Goal: Task Accomplishment & Management: Manage account settings

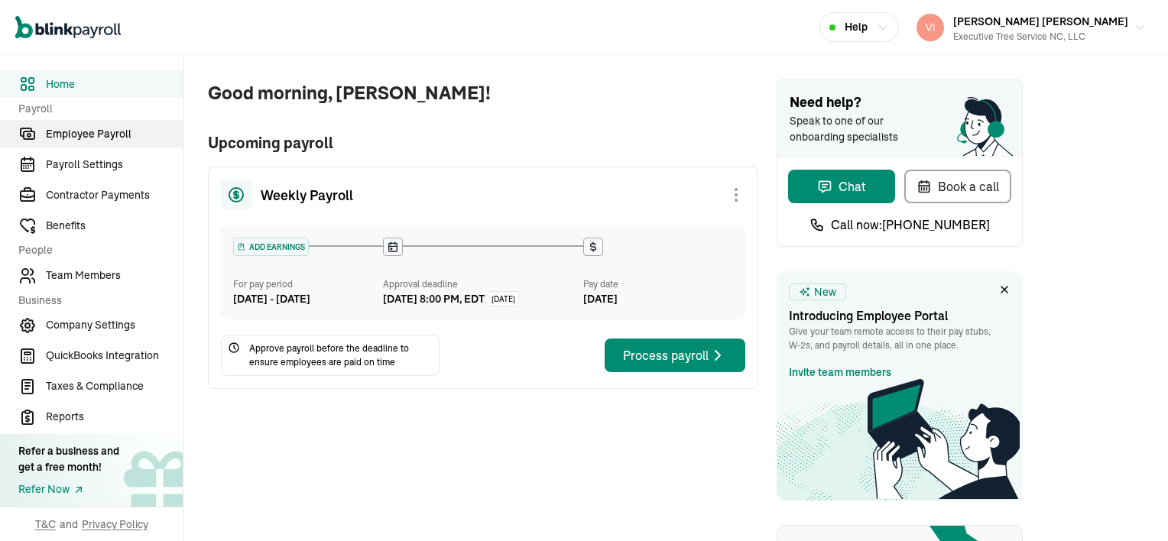
click at [100, 128] on span "Employee Payroll" at bounding box center [114, 134] width 137 height 16
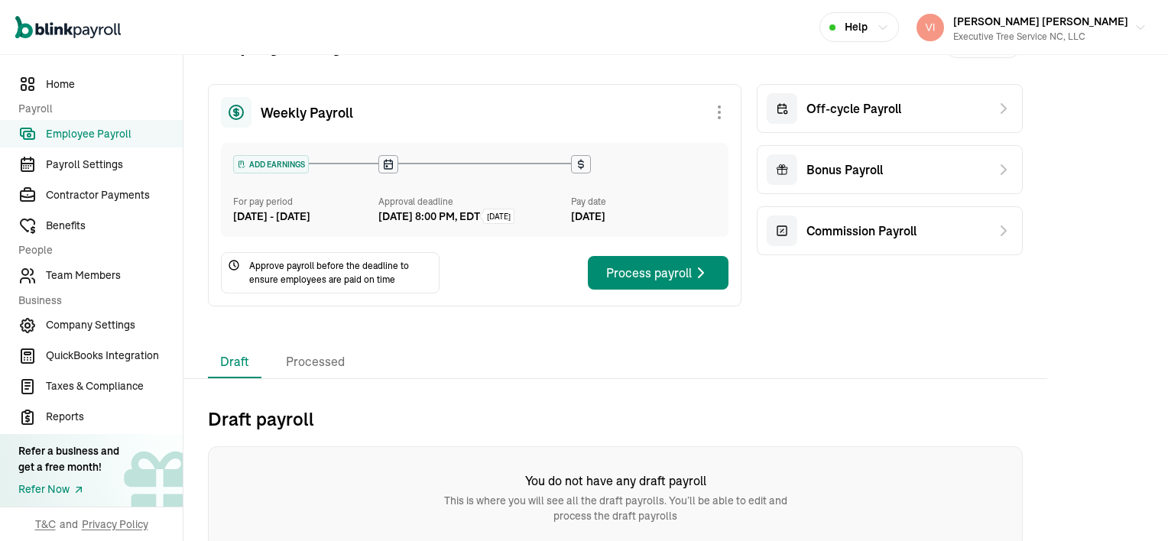
scroll to position [64, 0]
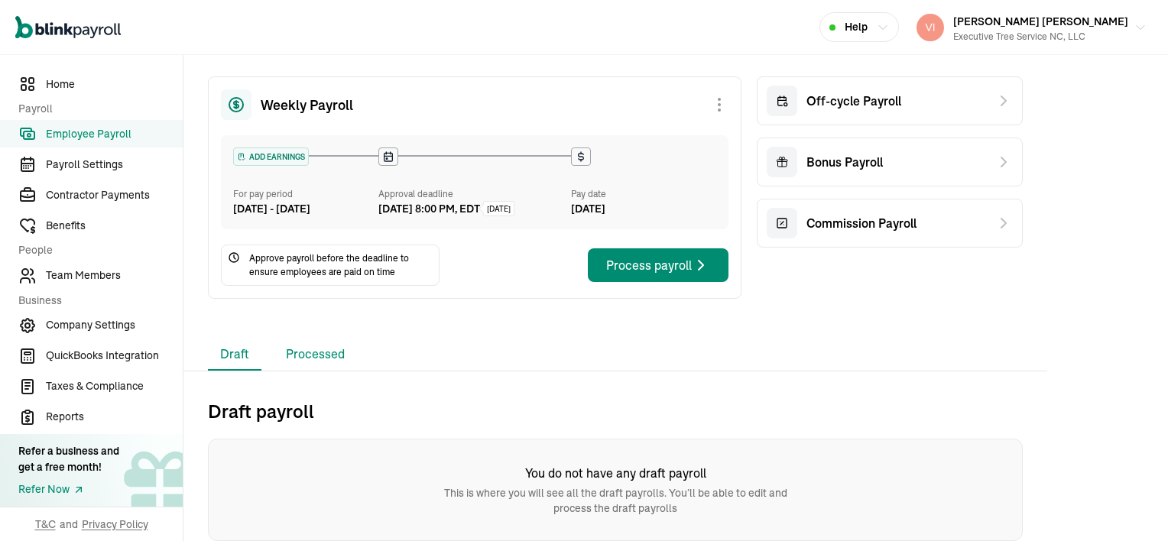
click at [317, 358] on li "Processed" at bounding box center [315, 355] width 83 height 32
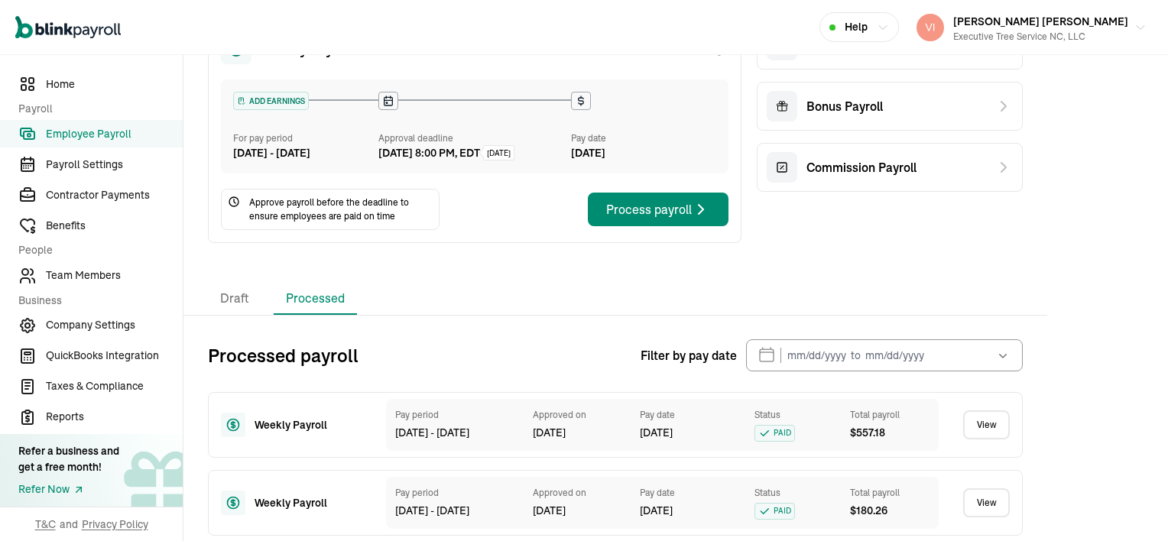
scroll to position [141, 0]
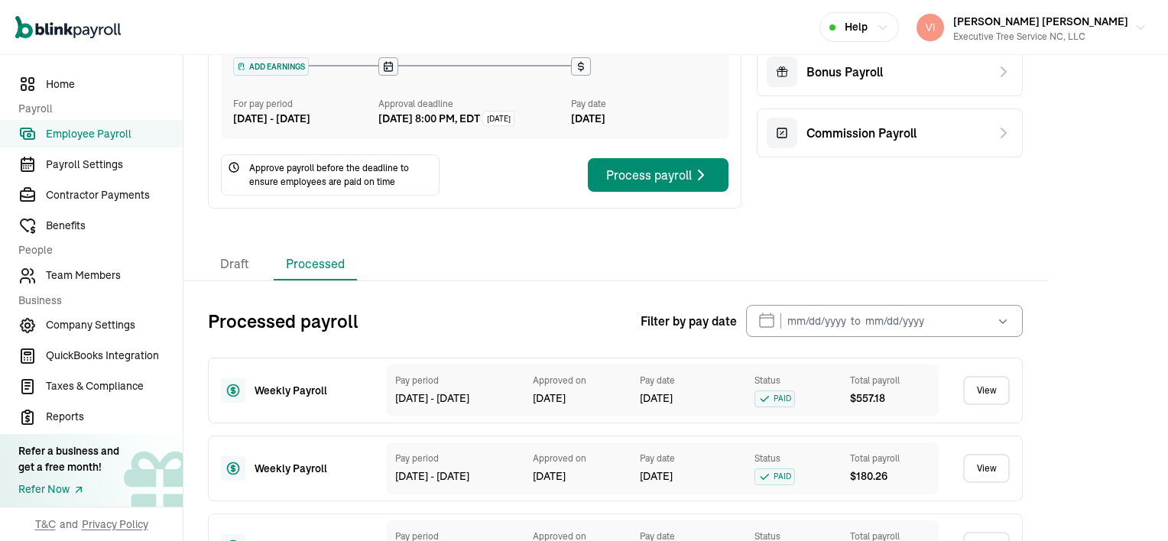
click at [997, 403] on link "View" at bounding box center [986, 390] width 47 height 29
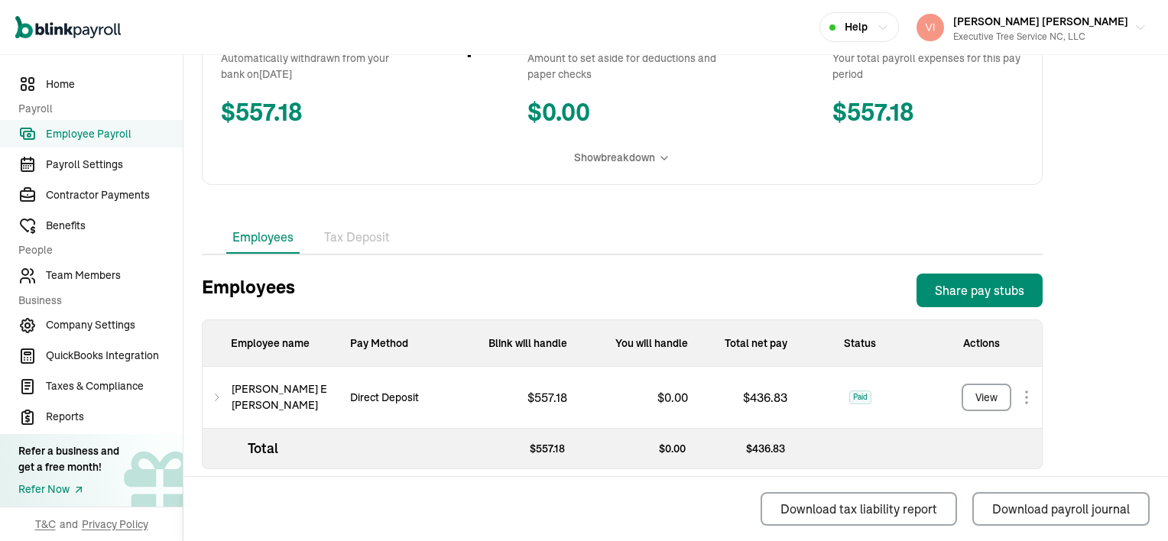
scroll to position [335, 0]
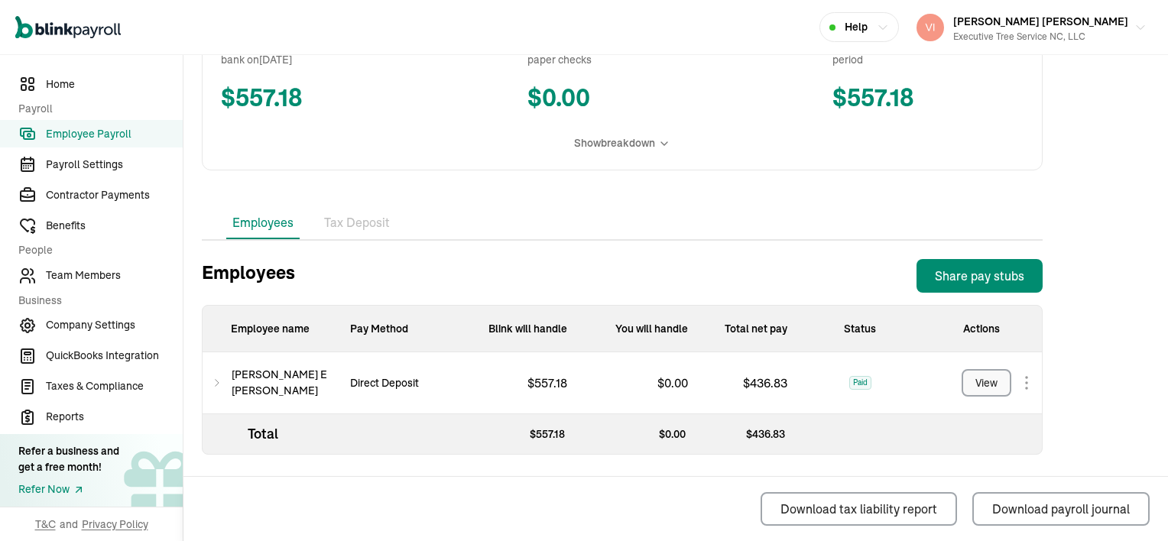
click at [994, 378] on div "View" at bounding box center [986, 383] width 22 height 16
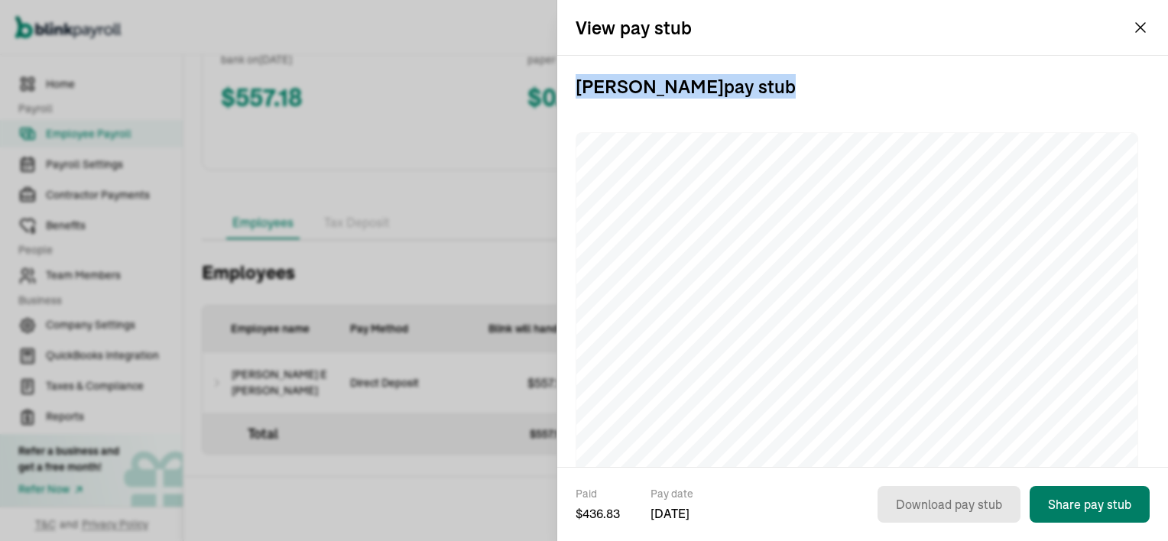
click at [1107, 509] on button "Share pay stub" at bounding box center [1090, 504] width 120 height 37
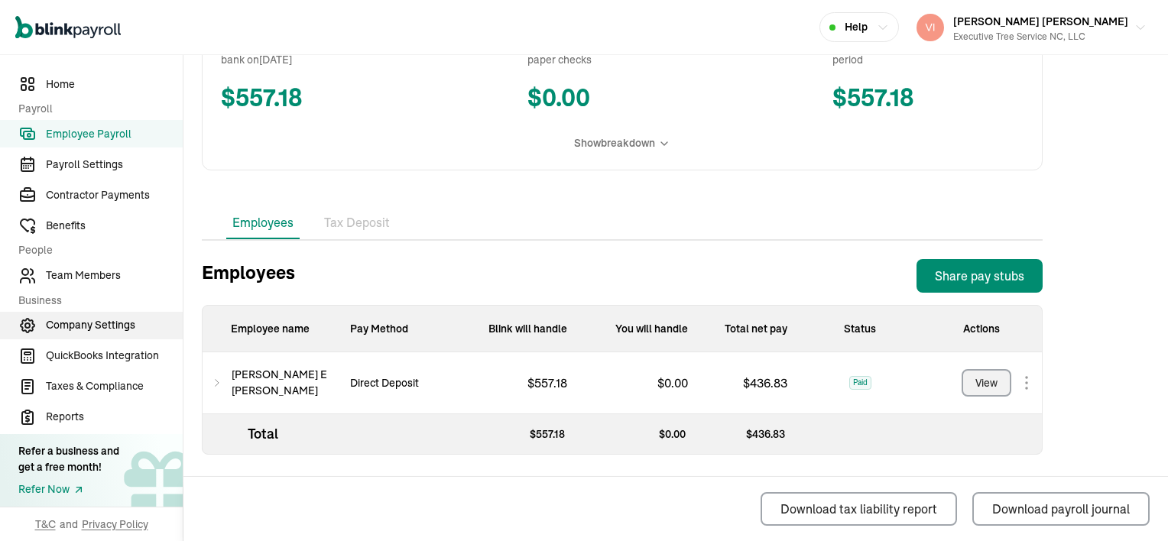
click at [87, 324] on span "Company Settings" at bounding box center [114, 325] width 137 height 16
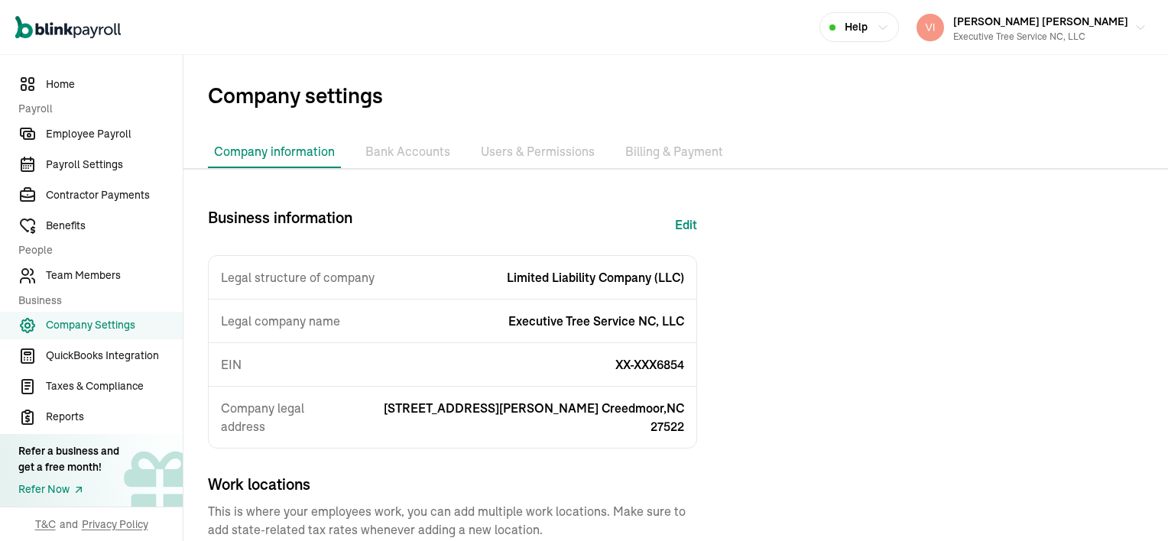
click at [661, 155] on li "Billing & Payment" at bounding box center [674, 152] width 110 height 32
